Goal: Task Accomplishment & Management: Manage account settings

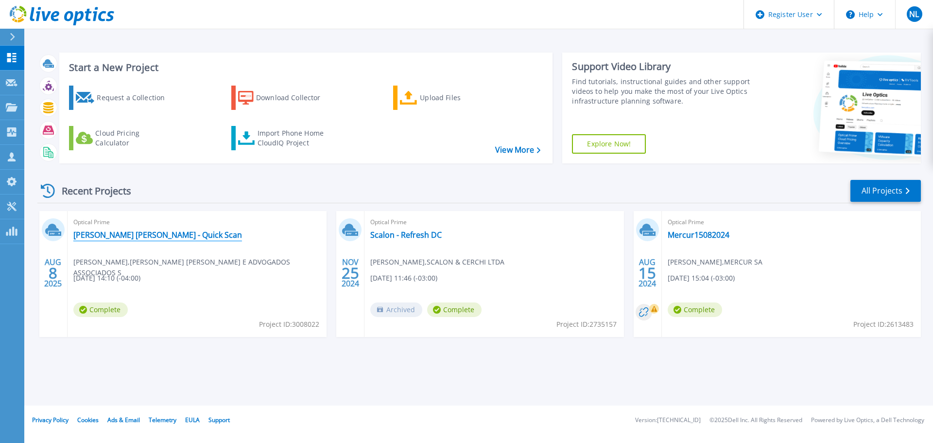
click at [168, 233] on link "[PERSON_NAME] [PERSON_NAME] - Quick Scan" at bounding box center [157, 235] width 169 height 10
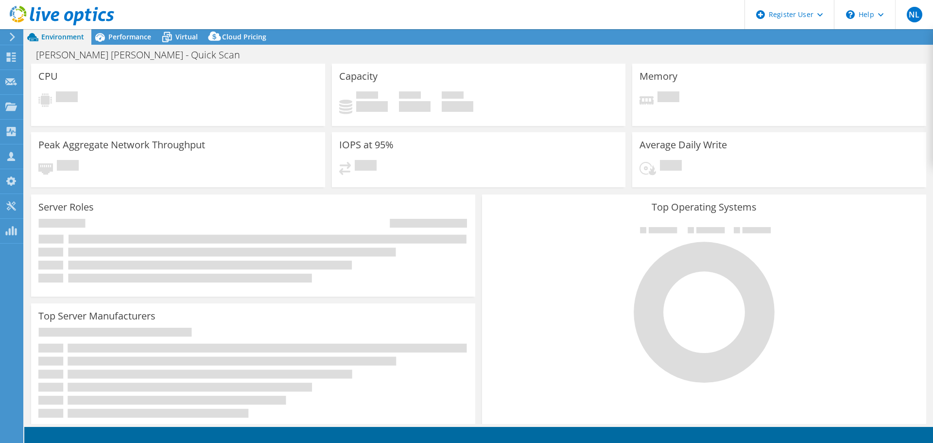
select select "SouthAmerica"
select select "BRL"
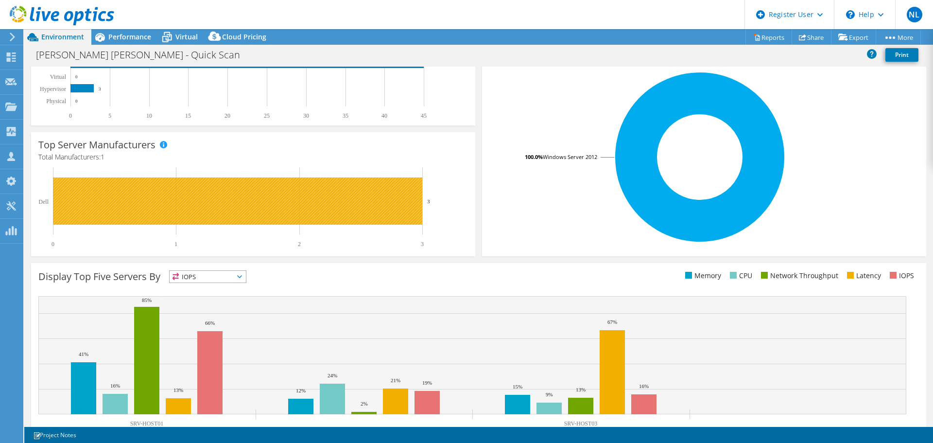
scroll to position [158, 0]
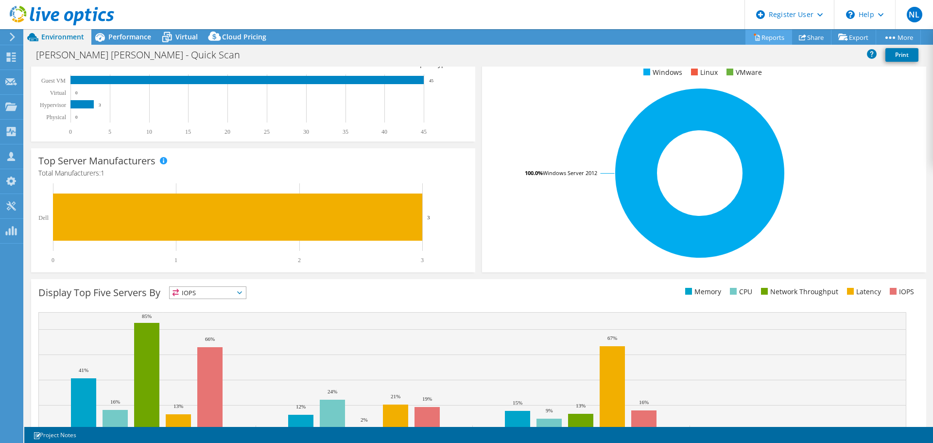
click at [770, 37] on link "Reports" at bounding box center [769, 37] width 47 height 15
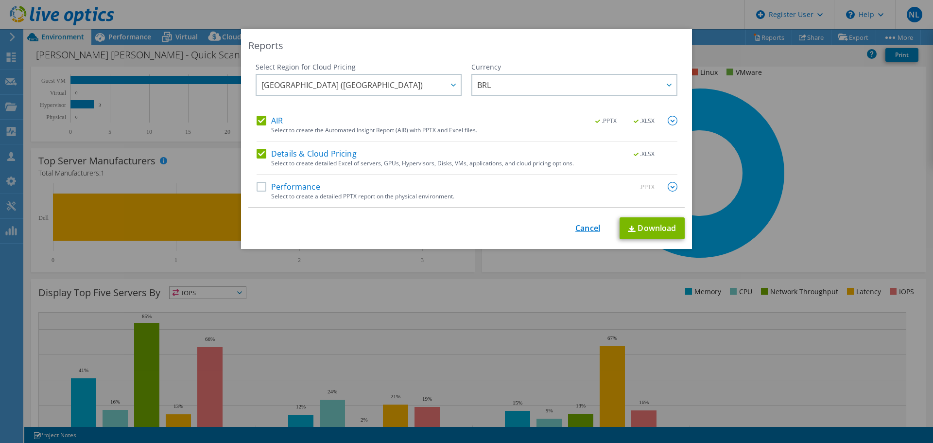
click at [576, 224] on link "Cancel" at bounding box center [588, 228] width 25 height 9
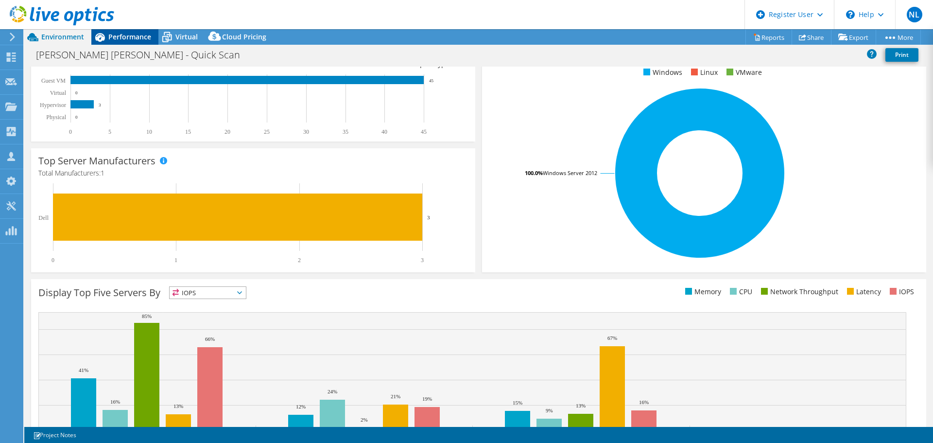
click at [137, 37] on span "Performance" at bounding box center [129, 36] width 43 height 9
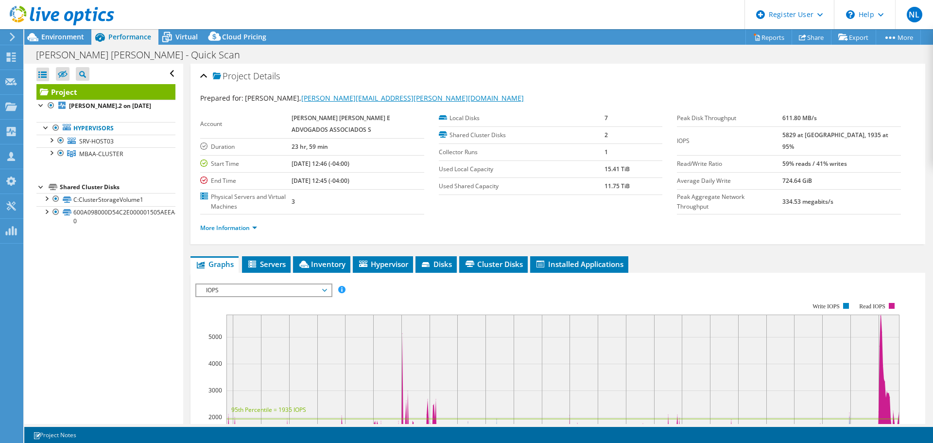
click at [430, 96] on link "[PERSON_NAME][EMAIL_ADDRESS][PERSON_NAME][DOMAIN_NAME]" at bounding box center [412, 97] width 223 height 9
drag, startPoint x: 456, startPoint y: 97, endPoint x: 300, endPoint y: 97, distance: 156.5
click at [300, 97] on div "Prepared for: [PERSON_NAME], [PERSON_NAME][EMAIL_ADDRESS][PERSON_NAME][DOMAIN_N…" at bounding box center [558, 98] width 716 height 11
copy link "[PERSON_NAME][EMAIL_ADDRESS][PERSON_NAME][DOMAIN_NAME]"
click at [508, 82] on div "Project Details" at bounding box center [558, 76] width 716 height 21
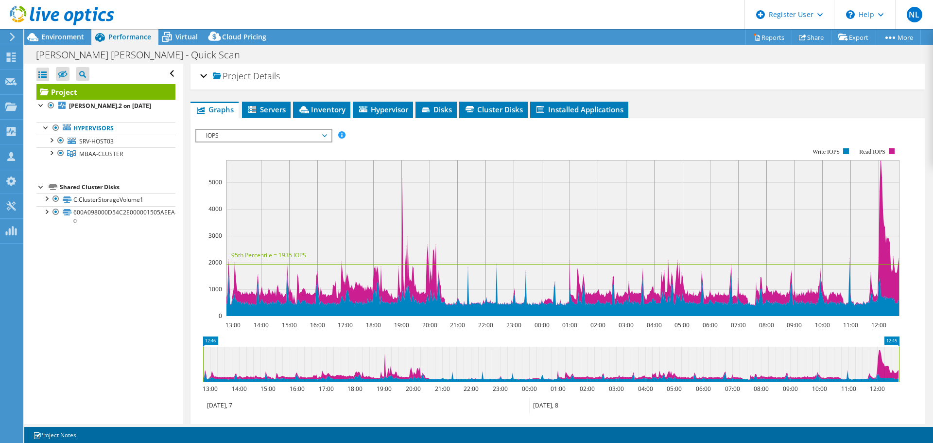
click at [465, 81] on div "Project Details" at bounding box center [558, 76] width 716 height 21
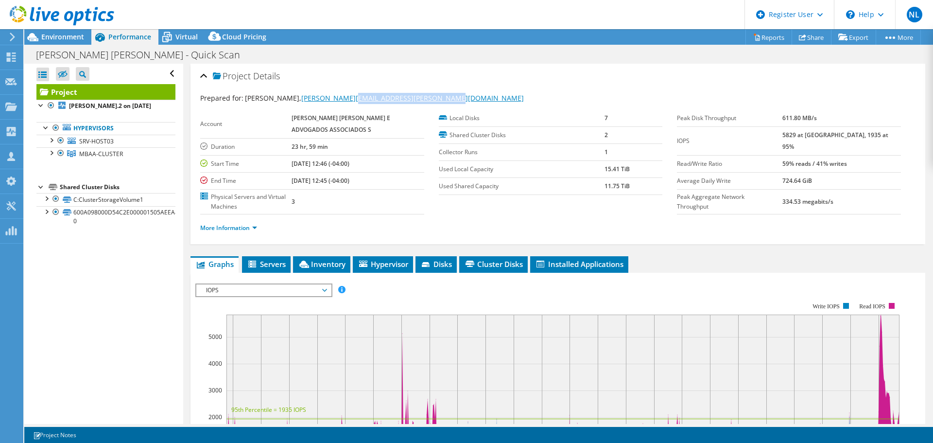
drag, startPoint x: 459, startPoint y: 97, endPoint x: 353, endPoint y: 98, distance: 106.5
click at [353, 98] on div "Prepared for: [PERSON_NAME], [PERSON_NAME][EMAIL_ADDRESS][PERSON_NAME][DOMAIN_N…" at bounding box center [558, 98] width 716 height 11
copy link "@[DOMAIN_NAME]"
click at [10, 155] on use at bounding box center [11, 156] width 8 height 9
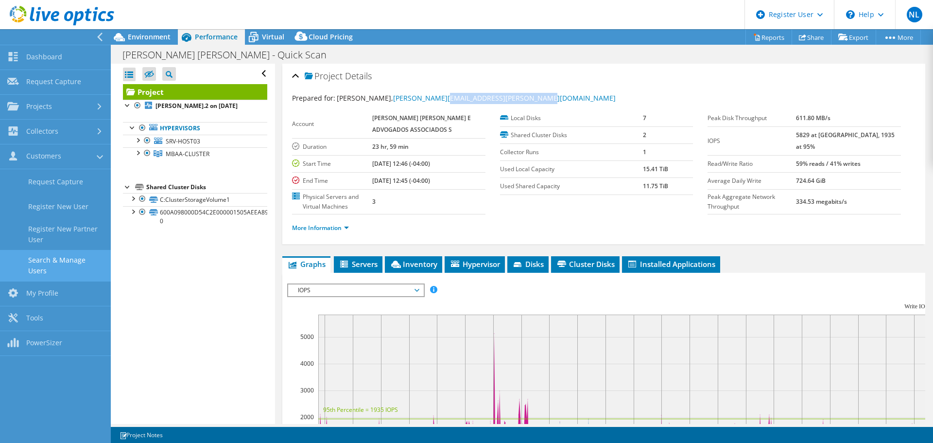
click at [40, 259] on link "Search & Manage Users" at bounding box center [55, 265] width 111 height 31
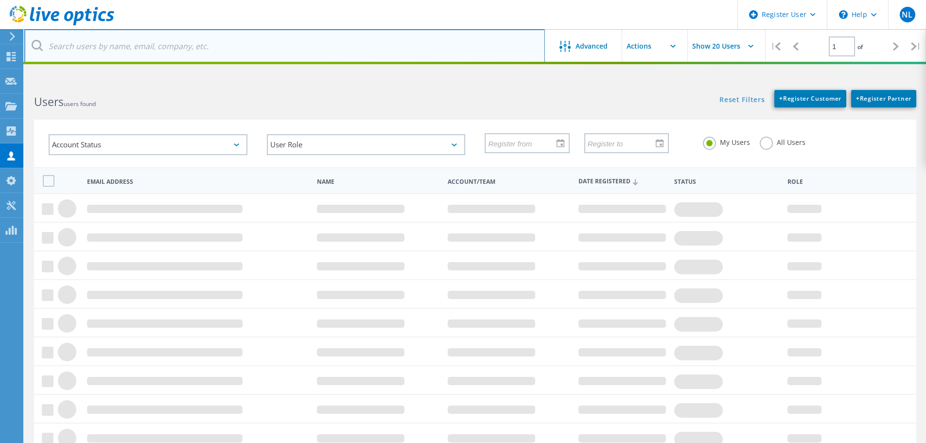
click at [186, 45] on input "text" at bounding box center [284, 46] width 521 height 34
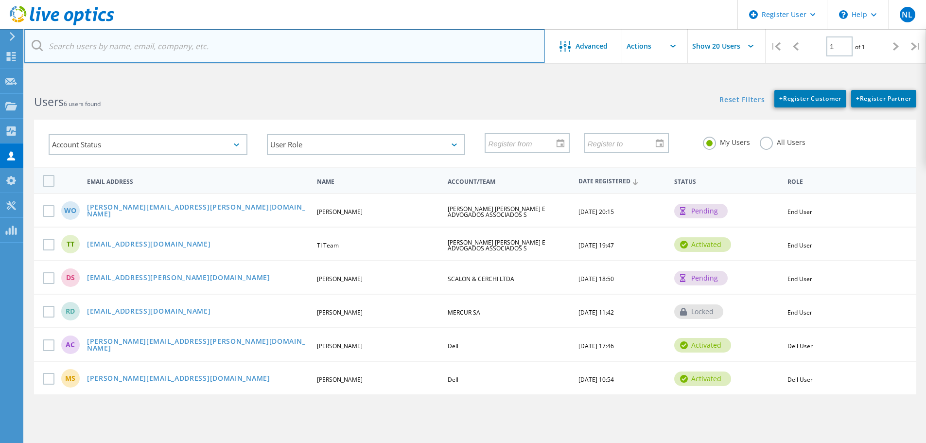
paste input "@[DOMAIN_NAME]"
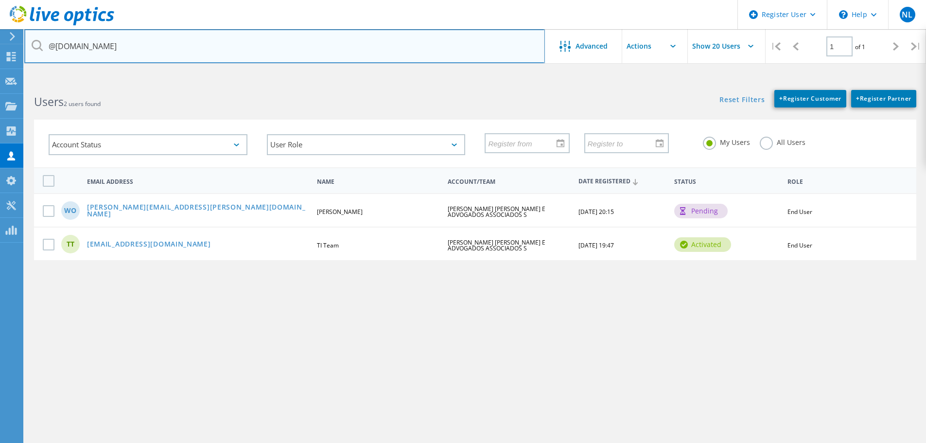
type input "@[DOMAIN_NAME]"
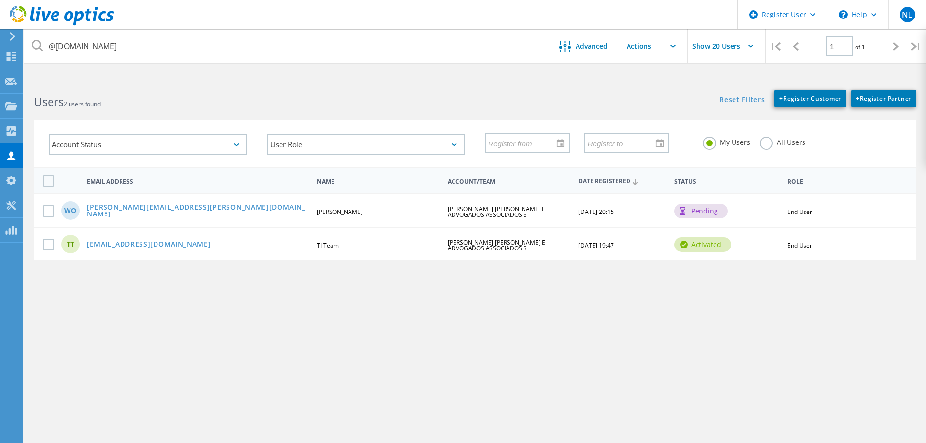
click at [768, 143] on label "All Users" at bounding box center [783, 141] width 46 height 9
click at [0, 0] on input "All Users" at bounding box center [0, 0] width 0 height 0
click at [143, 242] on link "atendimento.ti@mascarenhasbarbosa.com.br" at bounding box center [149, 245] width 124 height 8
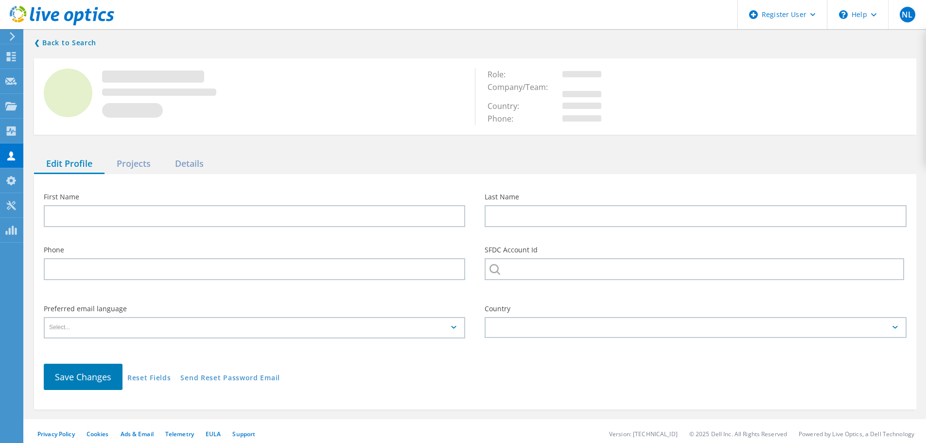
type input "TI"
type input "Team"
type input "[PERSON_NAME] [PERSON_NAME] E ADVOGADOS ASSOCIADOS S"
type input "English"
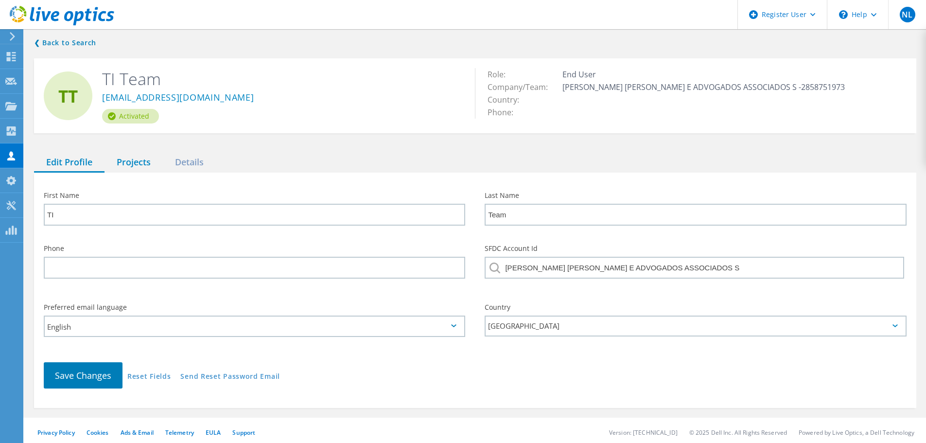
click at [129, 165] on div "Projects" at bounding box center [134, 163] width 58 height 20
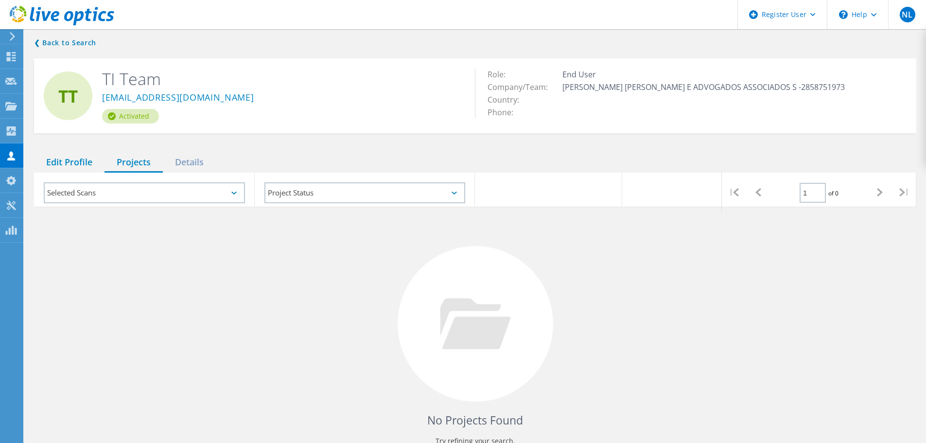
click at [93, 165] on div "Edit Profile" at bounding box center [69, 163] width 70 height 20
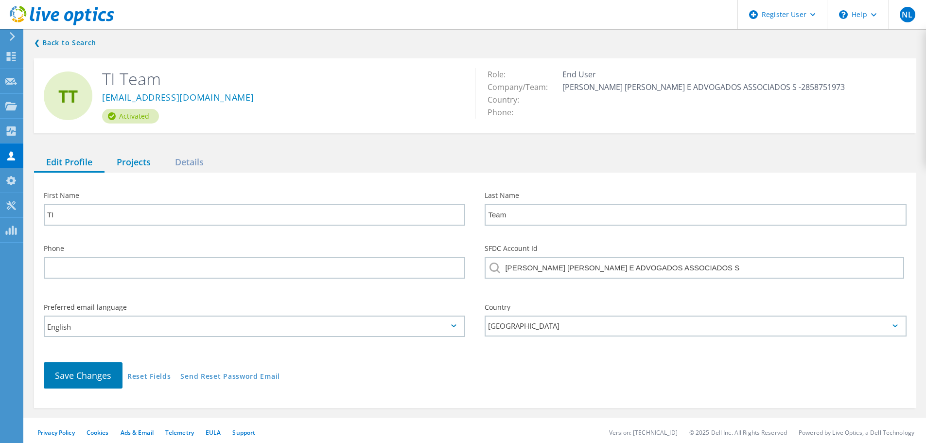
click at [120, 165] on div "Projects" at bounding box center [134, 163] width 58 height 20
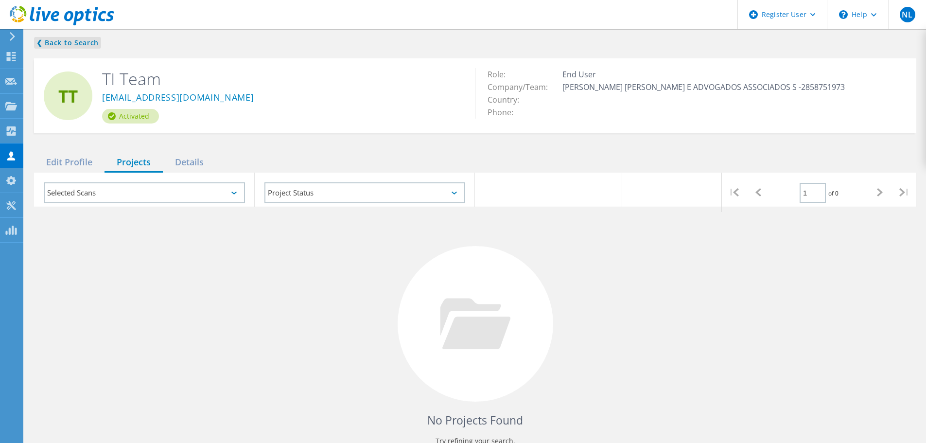
click at [73, 41] on link "❮ Back to Search" at bounding box center [67, 43] width 67 height 12
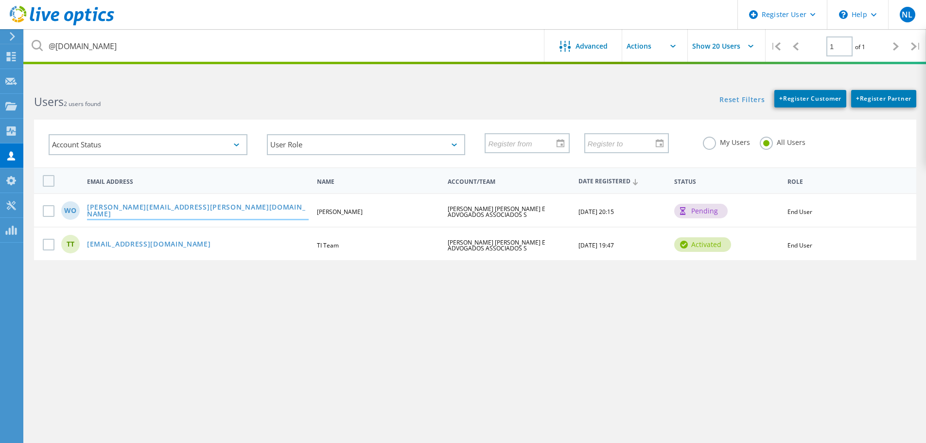
click at [158, 212] on link "[PERSON_NAME][EMAIL_ADDRESS][PERSON_NAME][DOMAIN_NAME]" at bounding box center [198, 211] width 222 height 15
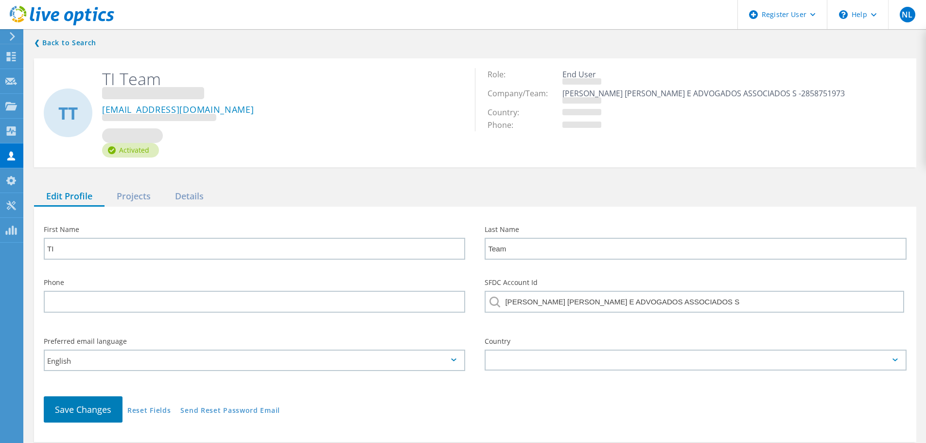
type input "Wilson"
type input "Okamoto"
type input "Português"
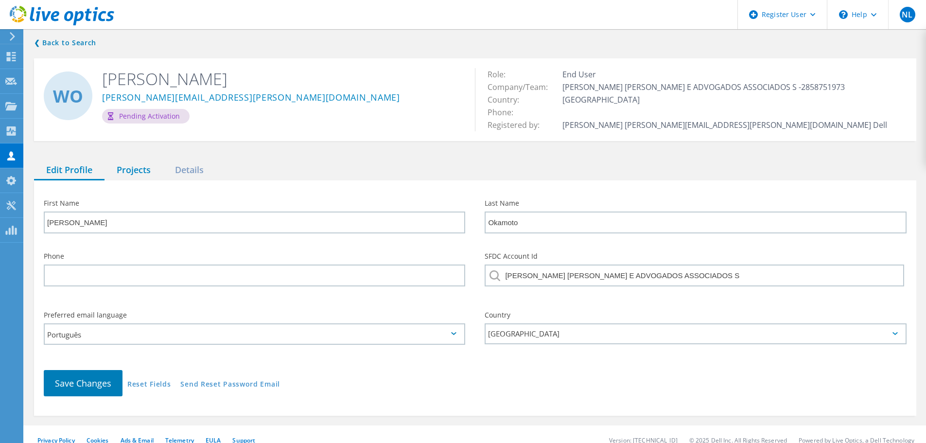
click at [131, 178] on div "Projects" at bounding box center [134, 170] width 58 height 20
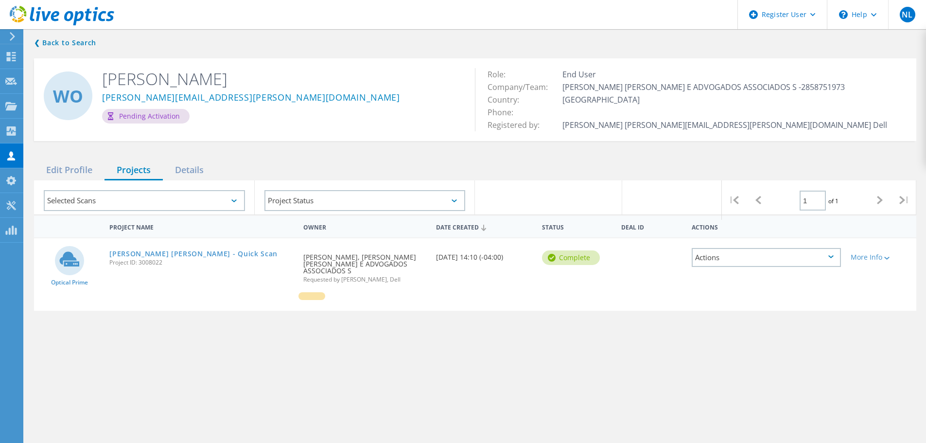
click at [53, 36] on div "❮ Back to Search WO Wilson Okamoto wilson.okamoto@mascarenhasbarbosa.com.br Pen…" at bounding box center [475, 252] width 902 height 450
click at [53, 40] on link "❮ Back to Search" at bounding box center [67, 43] width 67 height 12
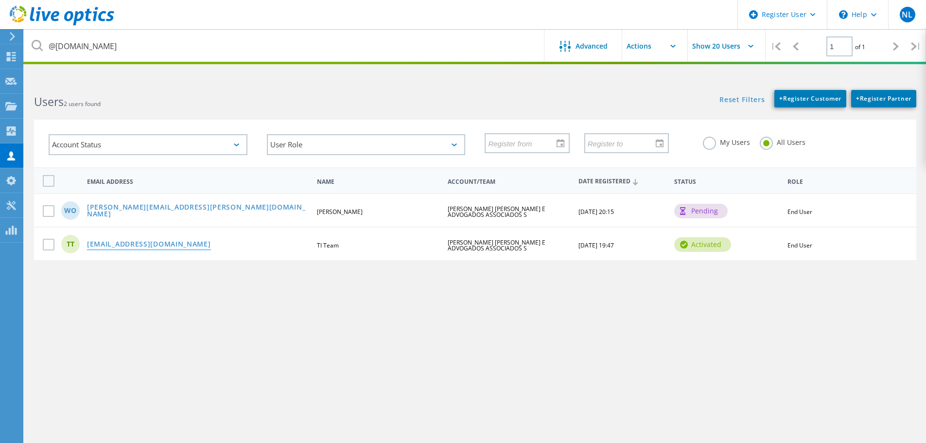
click at [127, 248] on link "atendimento.ti@mascarenhasbarbosa.com.br" at bounding box center [149, 245] width 124 height 8
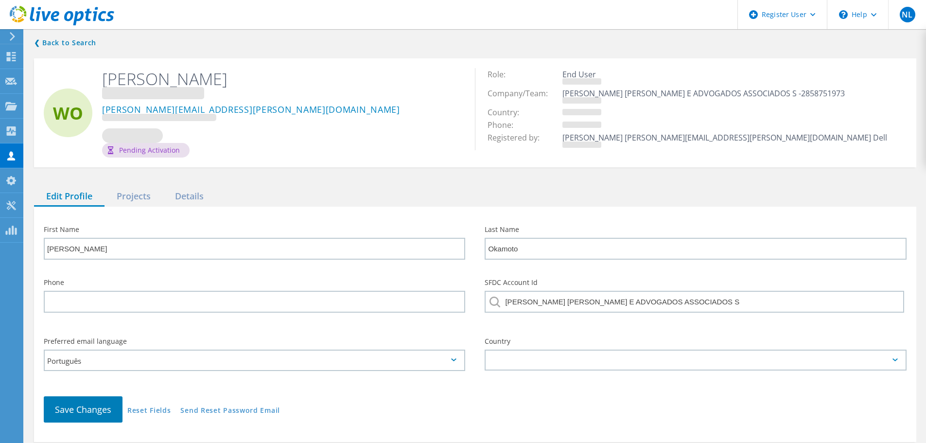
type input "TI"
type input "Team"
type input "English"
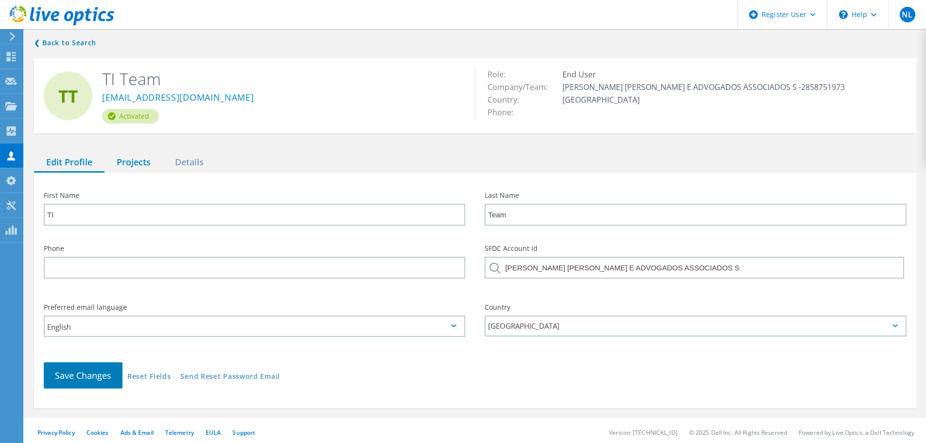
click at [132, 162] on div "Projects" at bounding box center [134, 163] width 58 height 20
